Goal: Task Accomplishment & Management: Use online tool/utility

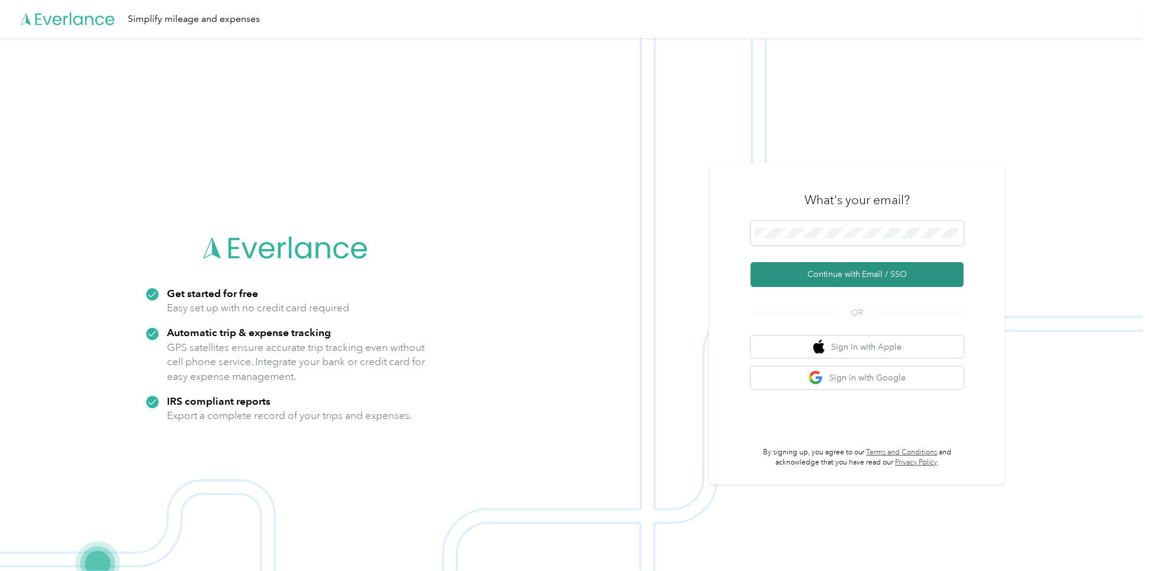
click at [868, 281] on button "Continue with Email / SSO" at bounding box center [856, 274] width 213 height 25
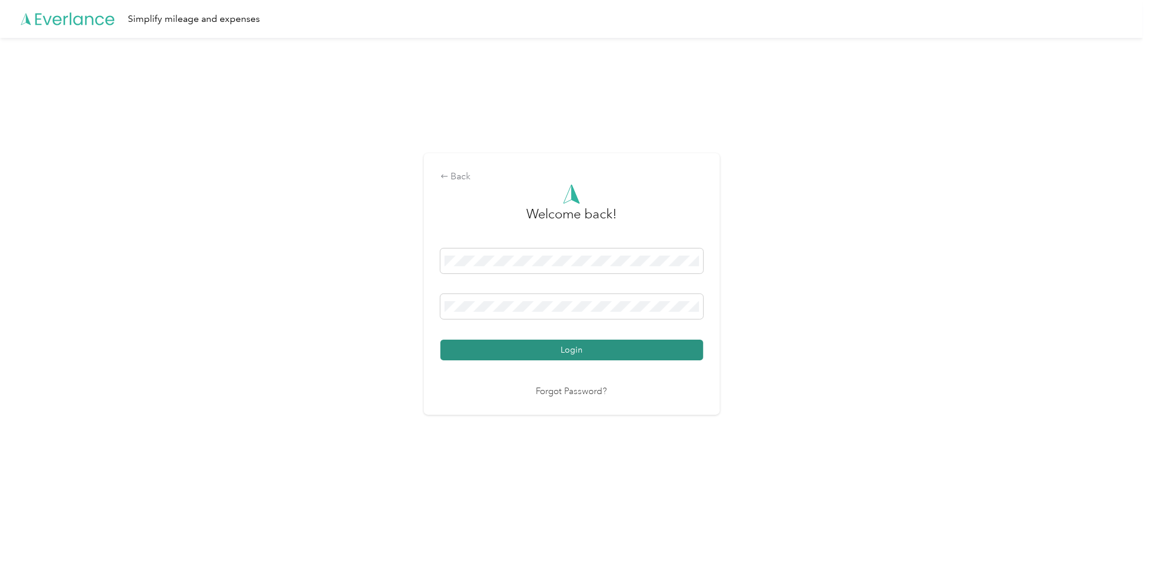
click at [547, 346] on button "Login" at bounding box center [571, 350] width 263 height 21
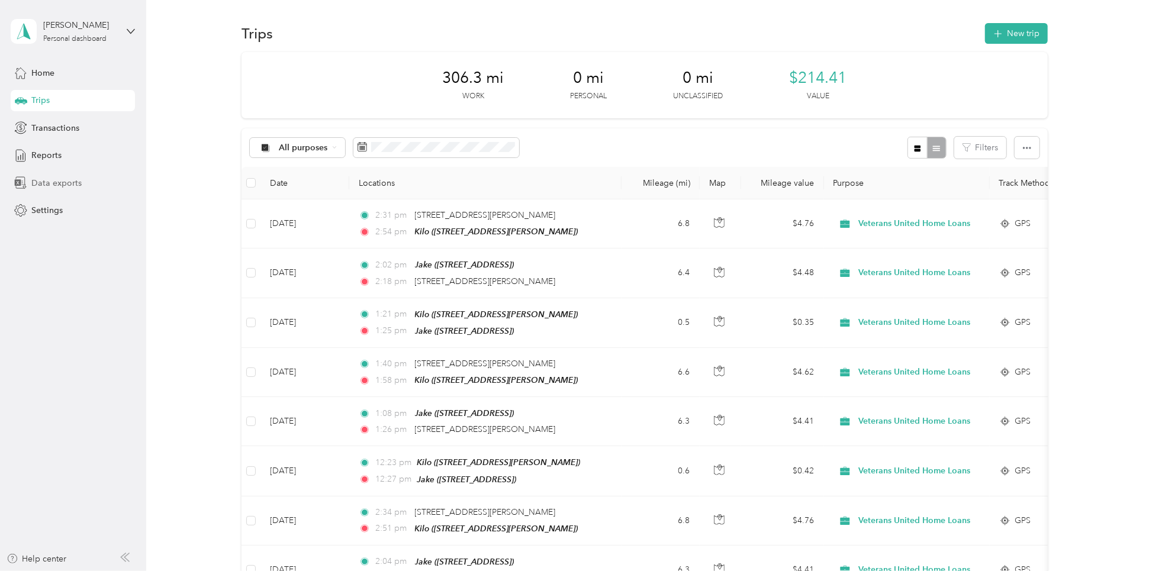
click at [71, 184] on span "Data exports" at bounding box center [56, 183] width 50 height 12
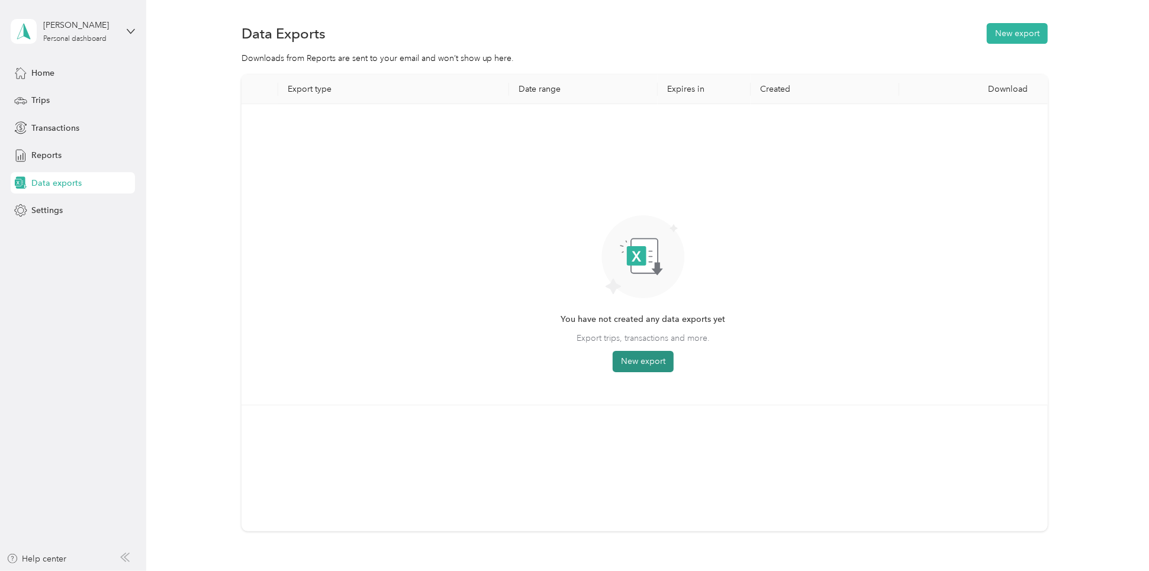
click at [638, 361] on button "New export" at bounding box center [642, 361] width 61 height 21
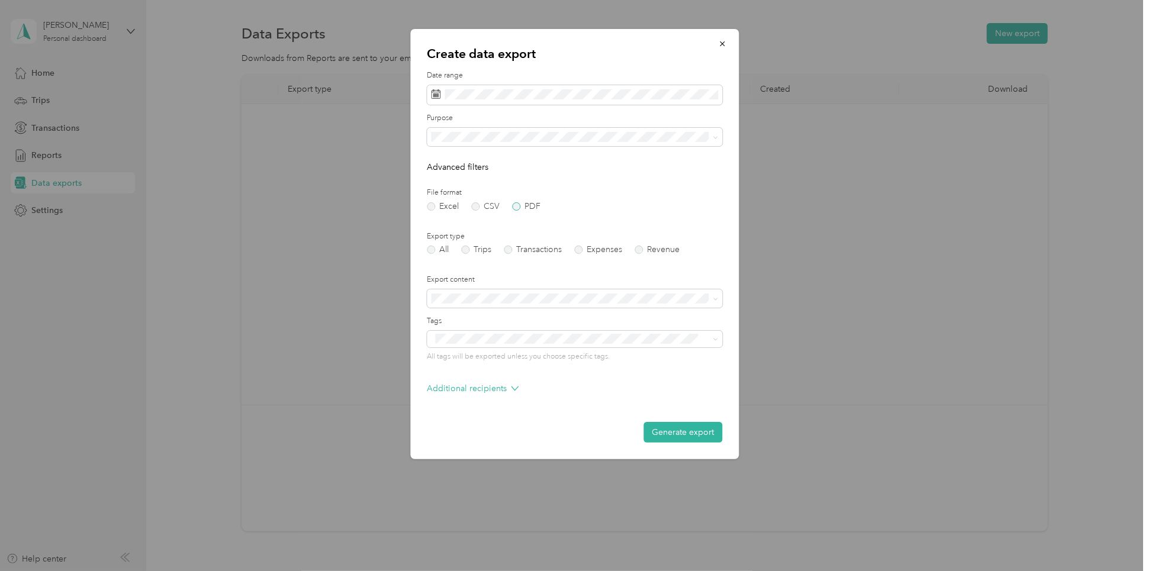
click at [512, 209] on label "PDF" at bounding box center [526, 206] width 28 height 8
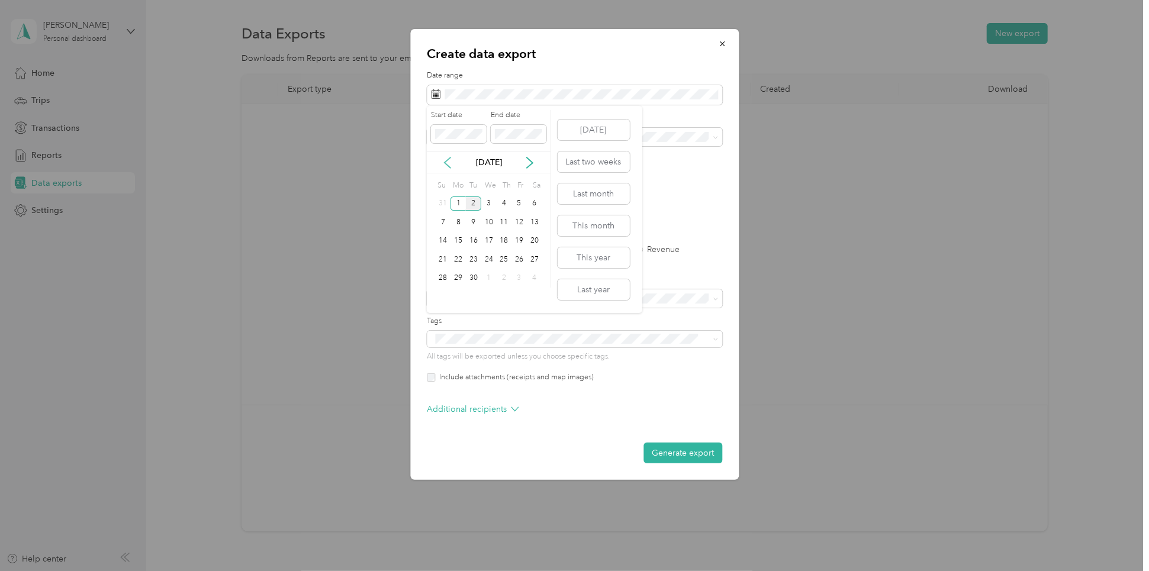
click at [447, 164] on icon at bounding box center [447, 162] width 6 height 11
click at [513, 209] on div "1" at bounding box center [518, 203] width 15 height 15
click at [441, 293] on div "31" at bounding box center [443, 296] width 15 height 15
click at [469, 253] on label "Trips" at bounding box center [476, 250] width 30 height 8
click at [686, 452] on button "Generate export" at bounding box center [682, 453] width 79 height 21
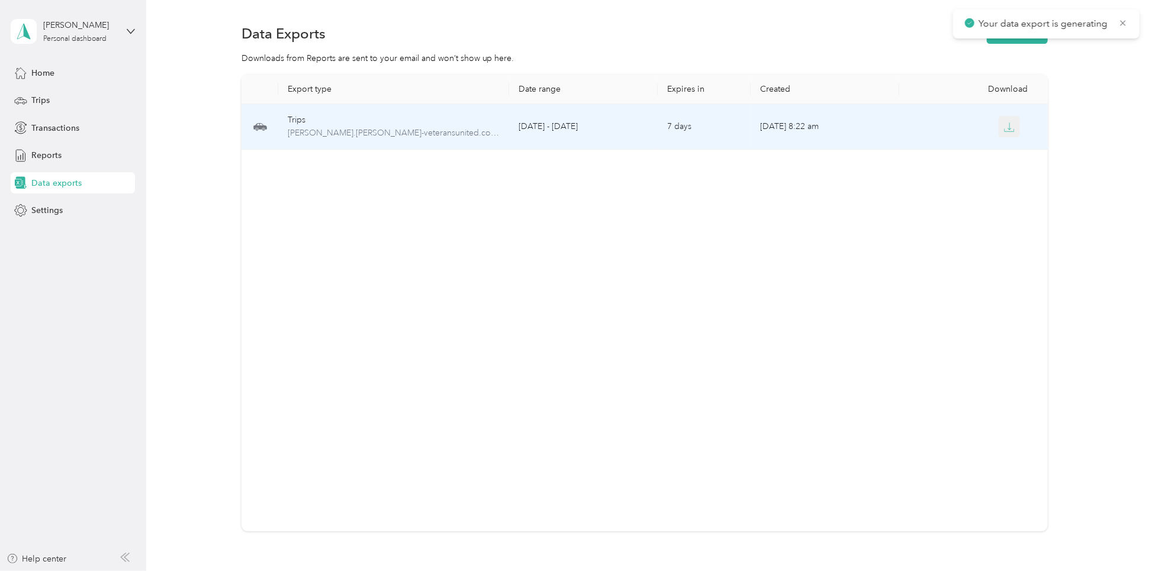
click at [1007, 128] on icon "button" at bounding box center [1009, 125] width 4 height 7
